Goal: Transaction & Acquisition: Download file/media

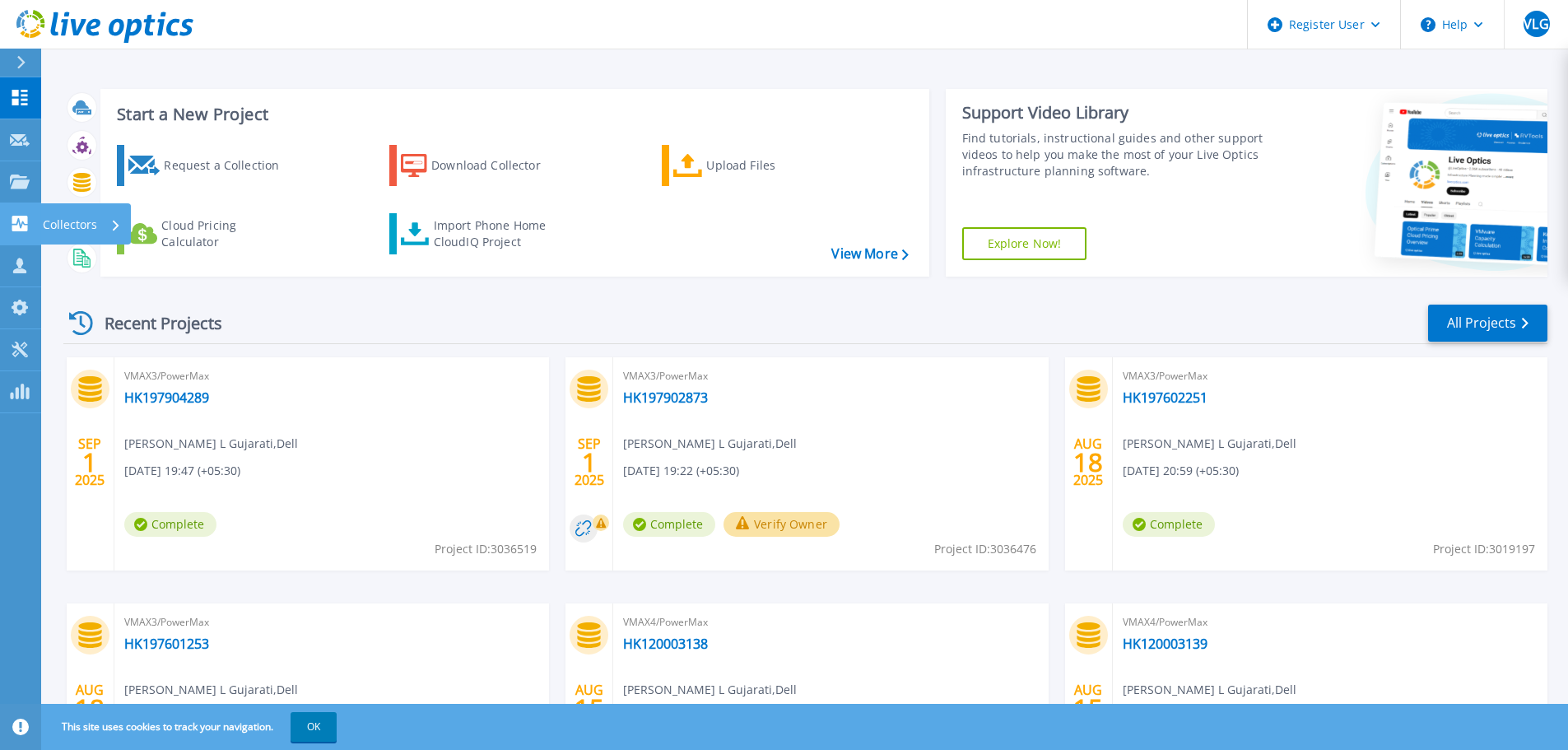
click at [18, 213] on link "Collectors Collectors" at bounding box center [21, 223] width 41 height 42
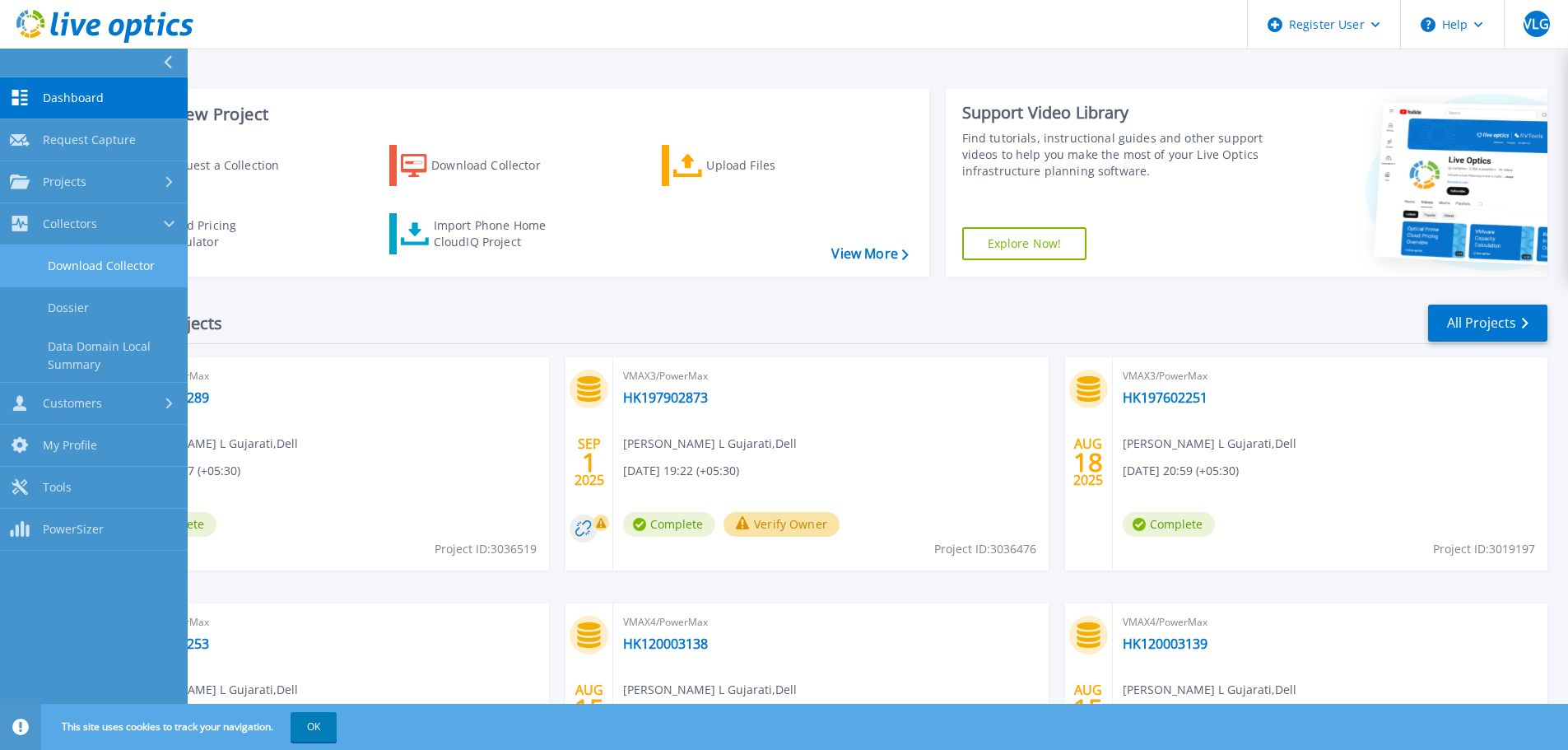
click at [68, 260] on link "Download Collector" at bounding box center [94, 265] width 188 height 42
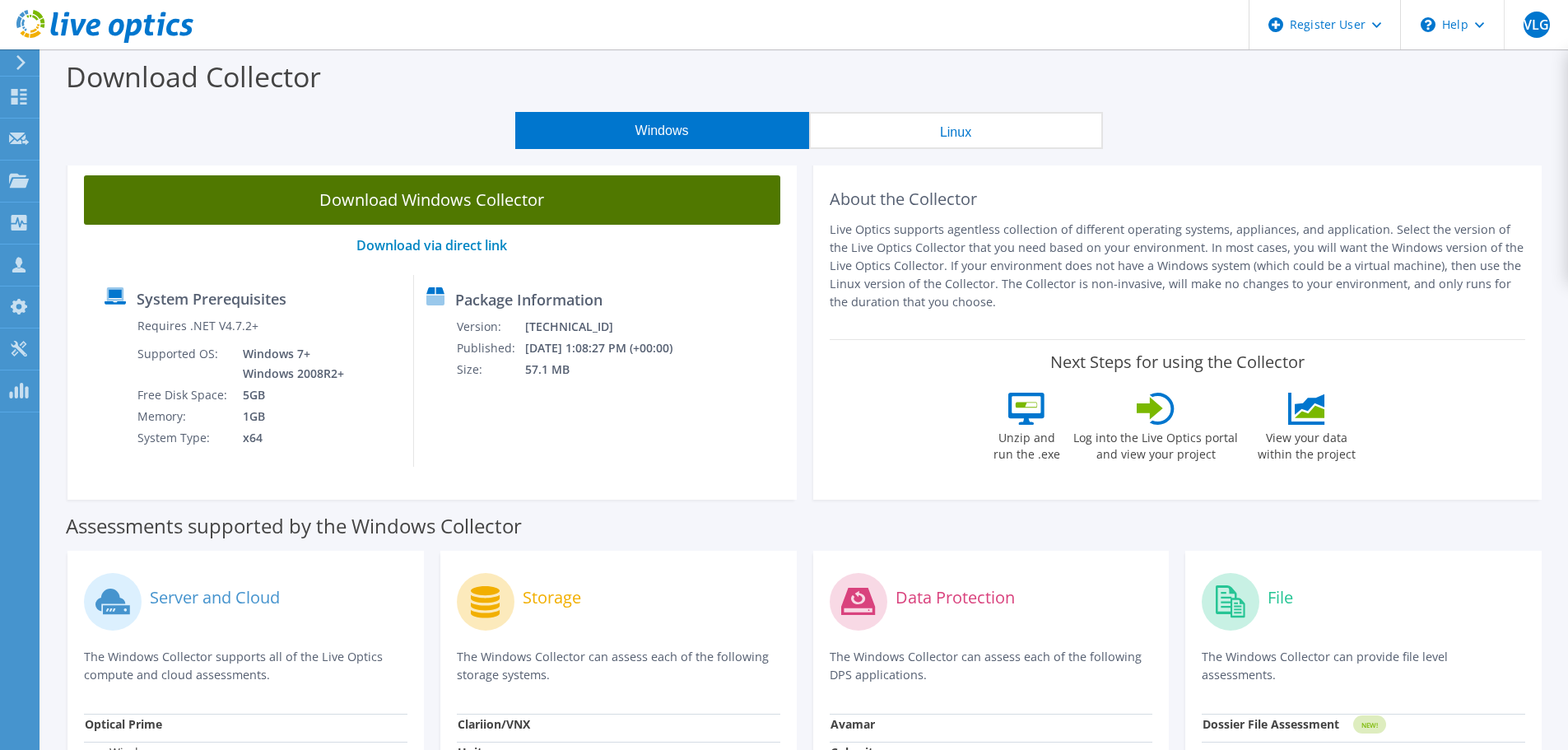
click at [436, 211] on link "Download Windows Collector" at bounding box center [432, 199] width 696 height 49
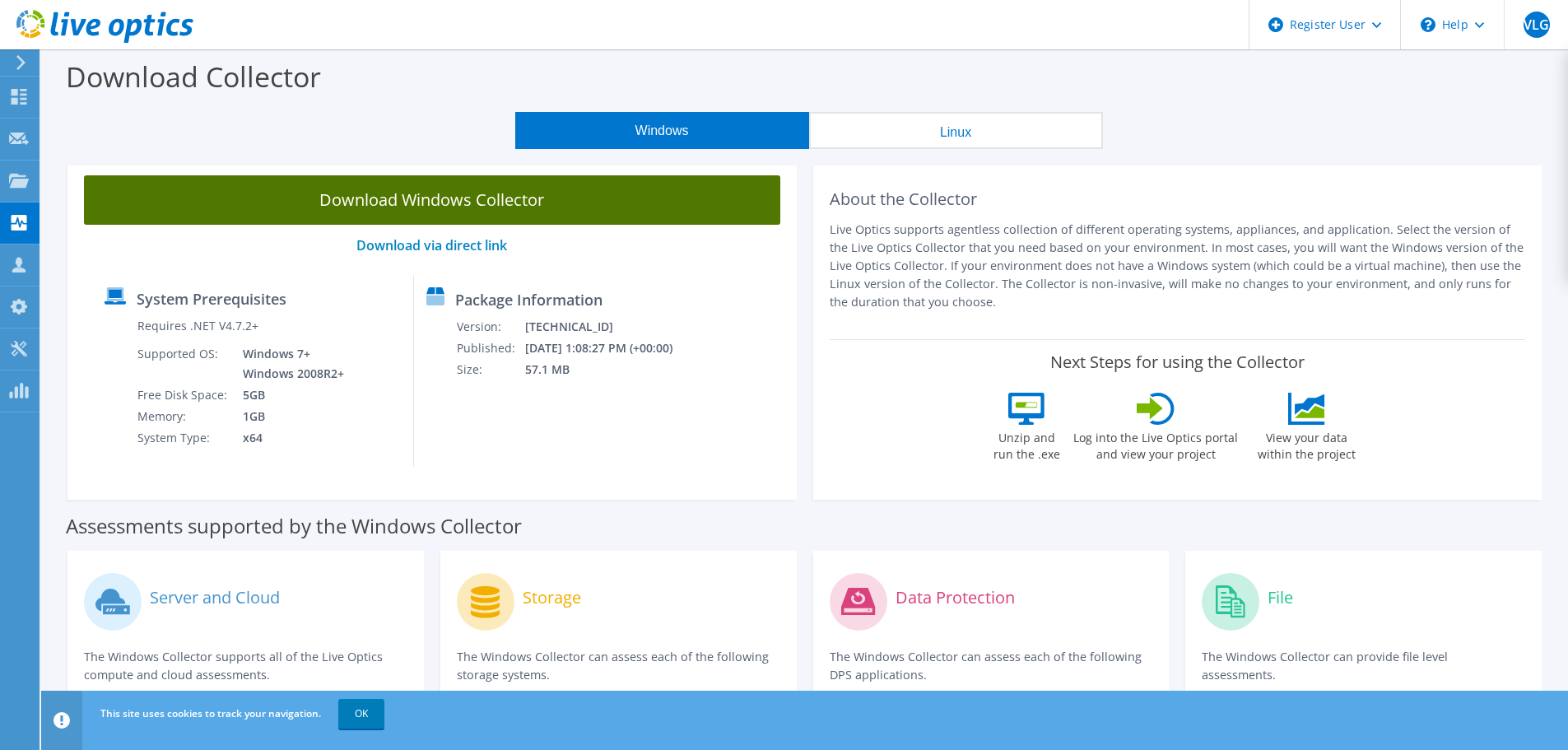
click at [453, 197] on link "Download Windows Collector" at bounding box center [432, 199] width 696 height 49
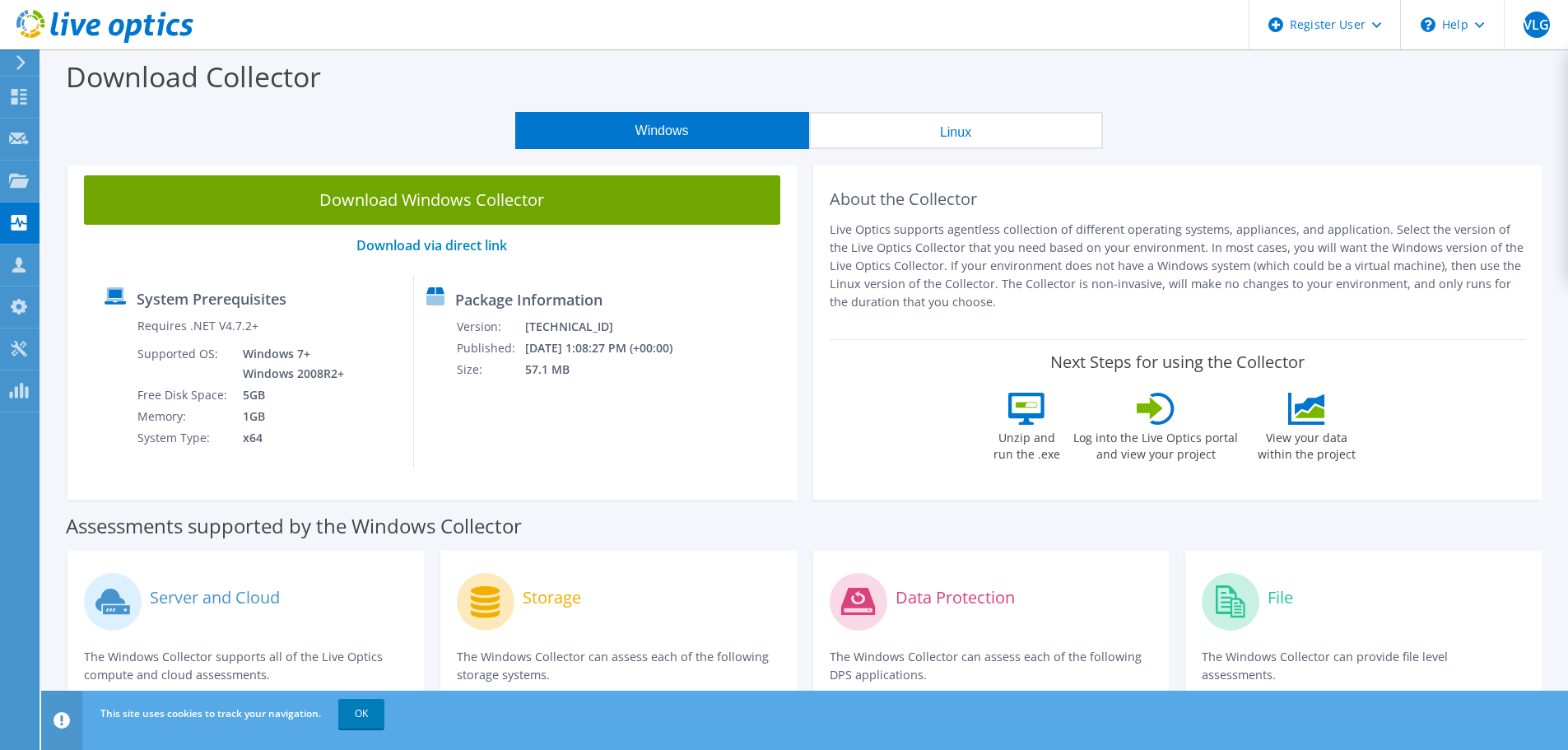
click at [1326, 134] on div "Windows Linux" at bounding box center [808, 130] width 1503 height 37
